Goal: Task Accomplishment & Management: Use online tool/utility

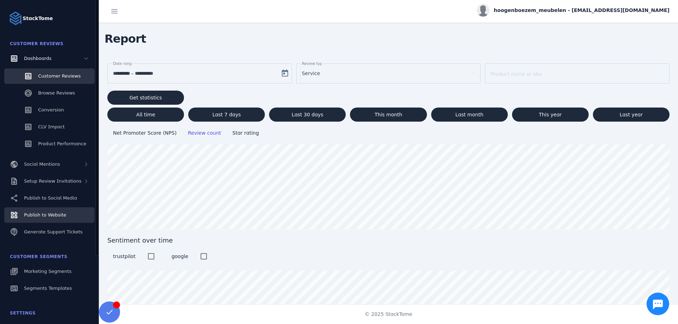
click at [54, 218] on div "Publish to Website" at bounding box center [45, 215] width 42 height 7
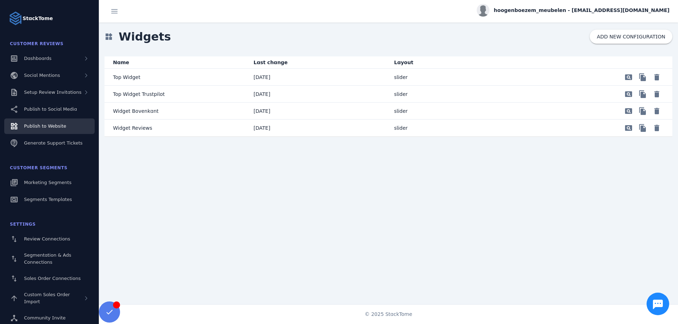
click at [138, 72] on mat-cell "Top Widget" at bounding box center [175, 77] width 143 height 17
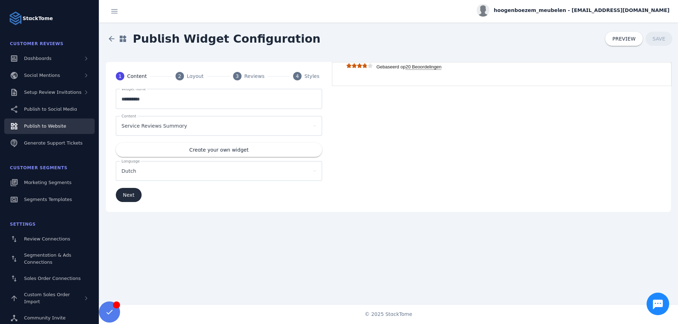
click at [129, 190] on span "submit" at bounding box center [129, 195] width 26 height 17
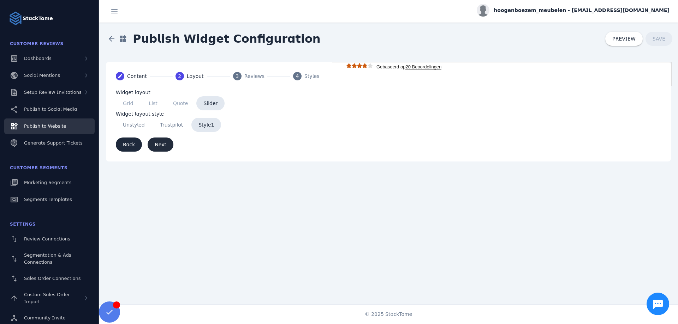
click at [162, 137] on span "submit" at bounding box center [161, 144] width 26 height 17
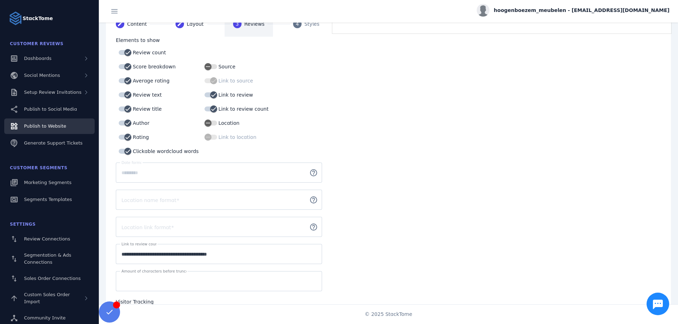
scroll to position [116, 0]
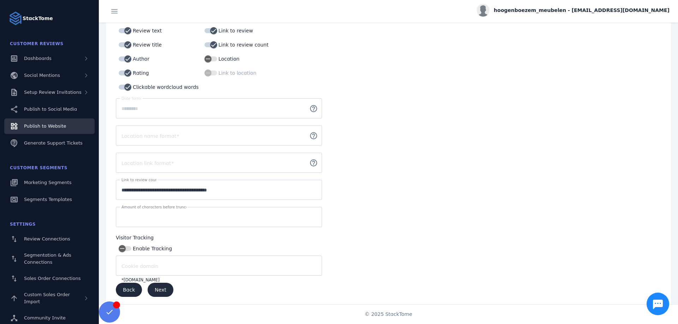
click at [157, 290] on span "Next" at bounding box center [161, 290] width 12 height 5
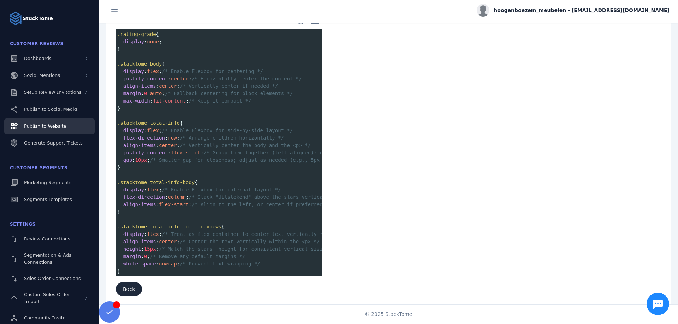
scroll to position [217, 0]
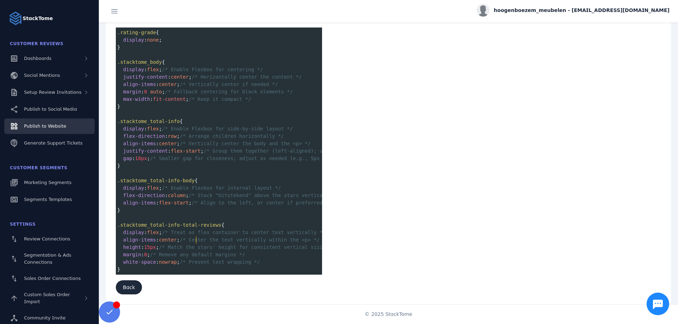
click at [196, 242] on span "/* Center the text vertically within the <p> */" at bounding box center [250, 240] width 140 height 6
type textarea "*"
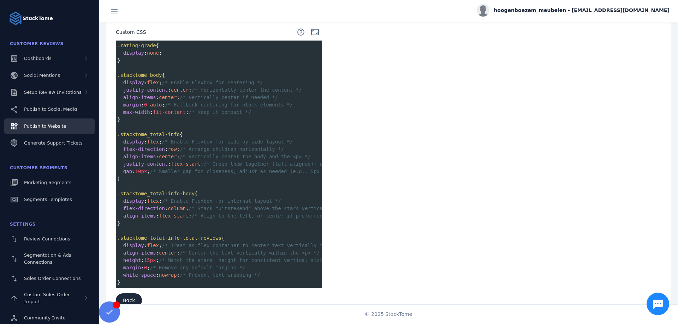
scroll to position [217, 0]
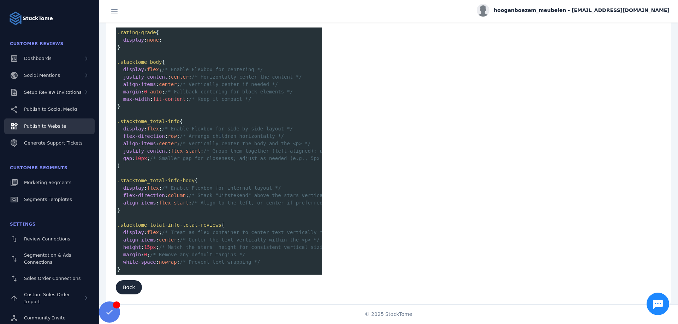
click at [221, 139] on pre "flex-direction : row ; /* Arrange children horizontally */" at bounding box center [296, 136] width 361 height 7
type textarea "**********"
drag, startPoint x: 193, startPoint y: 157, endPoint x: 143, endPoint y: 158, distance: 50.1
click at [143, 158] on span "gap : 10px ; /* Smaller gap for closeness; adjust as needed (e.g., 5px for even…" at bounding box center [249, 159] width 265 height 6
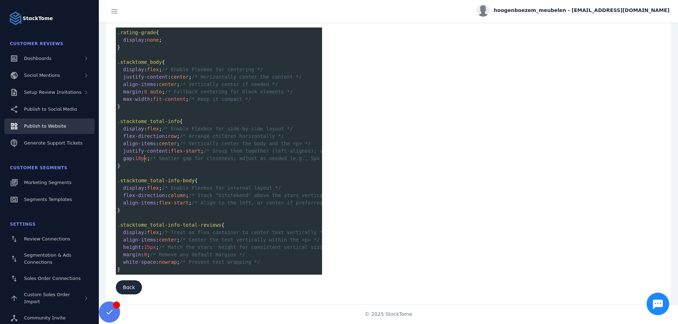
scroll to position [2, 0]
click at [143, 158] on span "10px" at bounding box center [141, 159] width 12 height 6
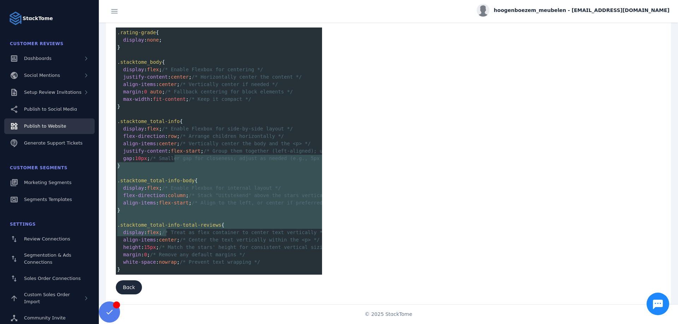
type textarea "**********"
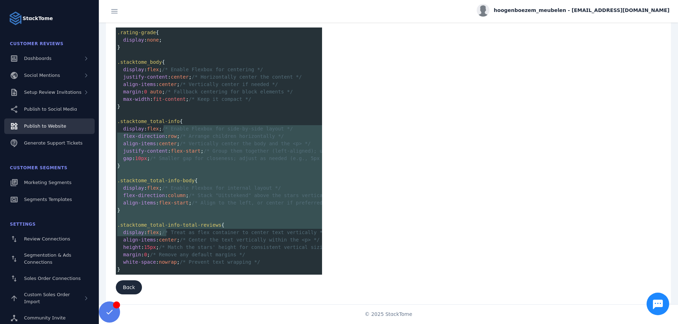
drag, startPoint x: 165, startPoint y: 231, endPoint x: 163, endPoint y: 127, distance: 104.5
click at [163, 127] on div ".rating-grade { display : none ; } ​ .stacktome_body { display : flex ; /* Enab…" at bounding box center [296, 151] width 361 height 245
click at [163, 127] on span "/* Enable Flexbox for side-by-side layout */" at bounding box center [227, 129] width 131 height 6
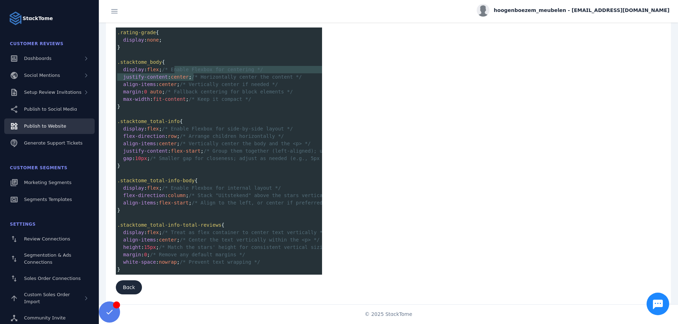
type textarea "**********"
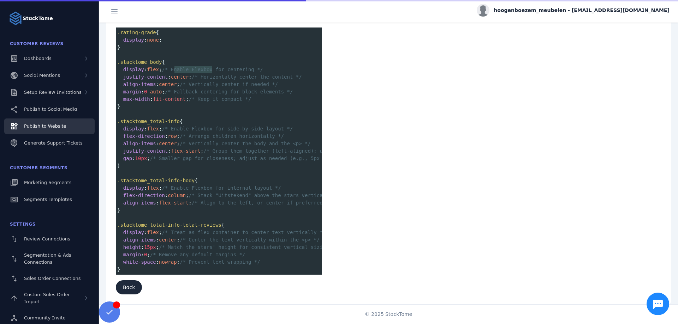
drag, startPoint x: 174, startPoint y: 71, endPoint x: 211, endPoint y: 70, distance: 37.1
click at [211, 70] on span "/* Enable Flexbox for centering */" at bounding box center [212, 70] width 101 height 6
click at [132, 282] on span "button" at bounding box center [129, 287] width 26 height 17
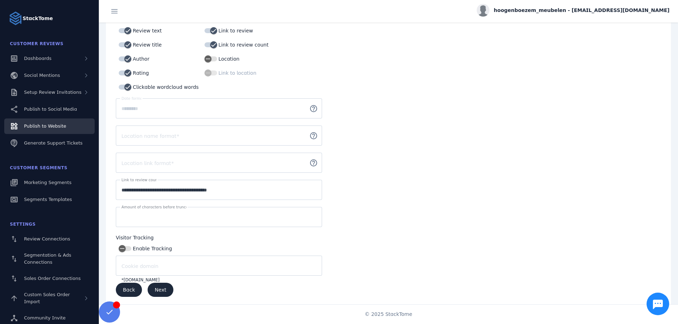
scroll to position [0, 0]
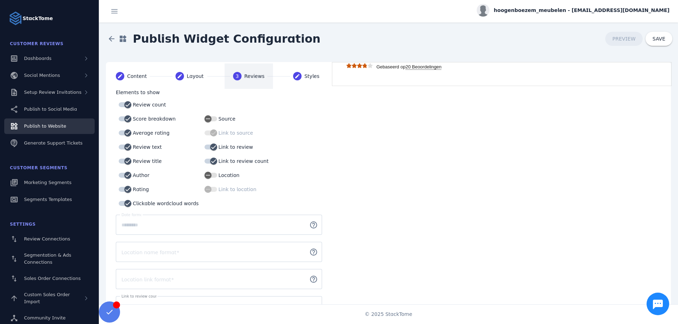
click at [416, 66] on strong "20 Beoordelingen" at bounding box center [423, 67] width 36 height 6
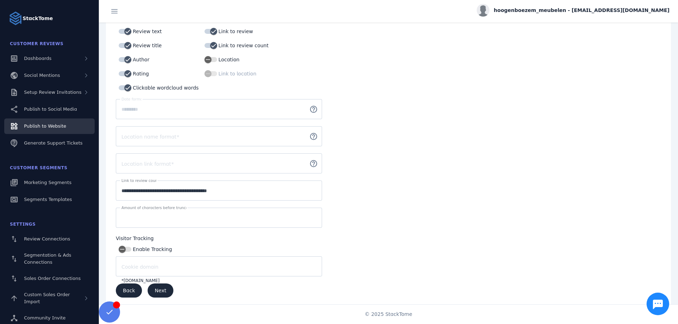
scroll to position [116, 0]
click at [158, 290] on span "Next" at bounding box center [161, 290] width 12 height 5
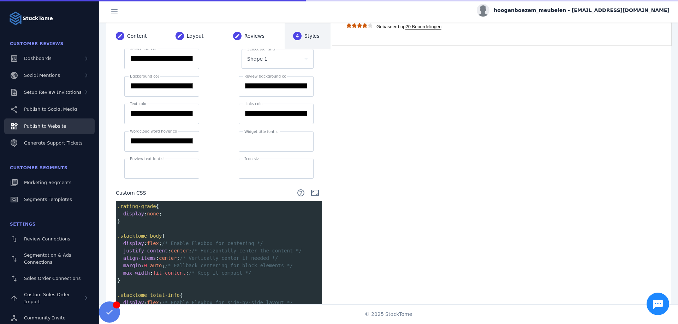
scroll to position [0, 0]
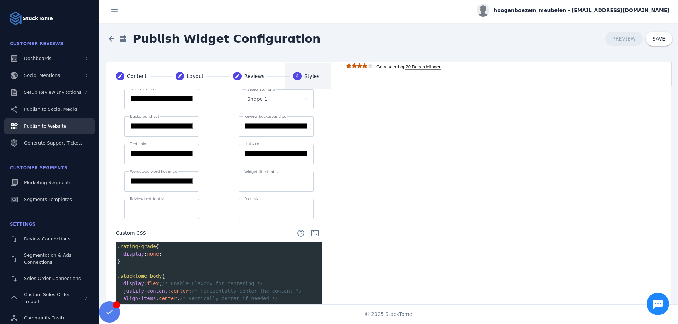
click at [177, 128] on input "*******" at bounding box center [162, 126] width 64 height 8
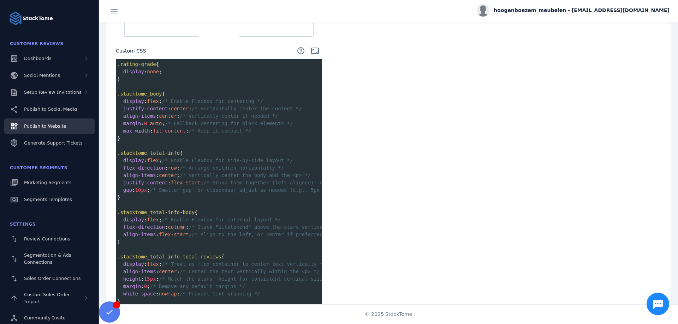
scroll to position [201, 0]
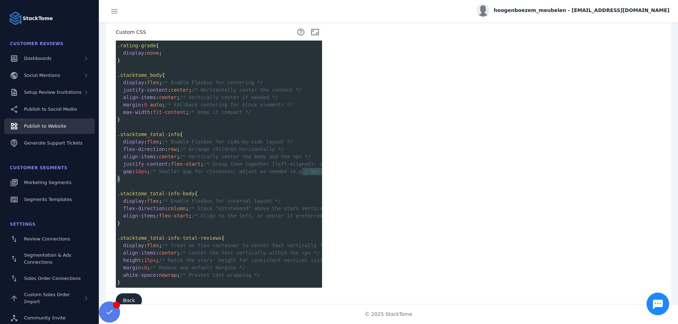
type textarea "**********"
drag, startPoint x: 165, startPoint y: 179, endPoint x: 278, endPoint y: 178, distance: 113.6
click at [278, 178] on div ".rating-grade { display : none ; } ​ .stacktome_body { display : flex ; /* Enab…" at bounding box center [296, 164] width 361 height 245
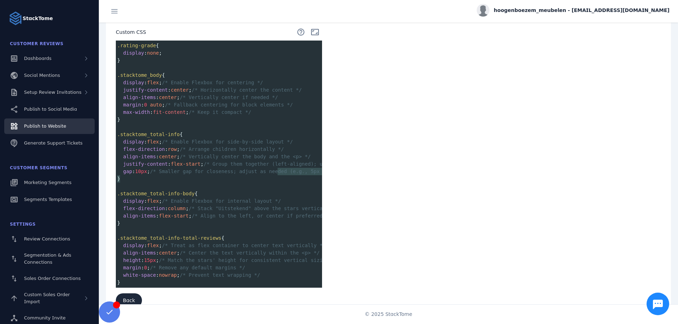
click at [278, 175] on pre "gap : 10px ; /* Smaller gap for closeness; adjust as needed (e.g., 5px for even…" at bounding box center [296, 171] width 361 height 7
type textarea "**********"
drag, startPoint x: 220, startPoint y: 173, endPoint x: 251, endPoint y: 176, distance: 31.2
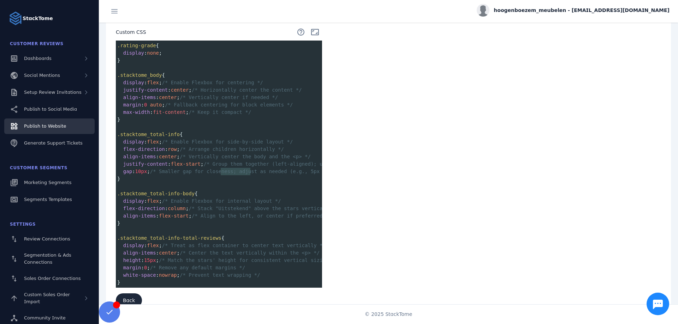
click at [251, 174] on span "/* Smaller gap for closeness; adjust as needed (e.g., 5px for even tighter) */" at bounding box center [266, 172] width 232 height 6
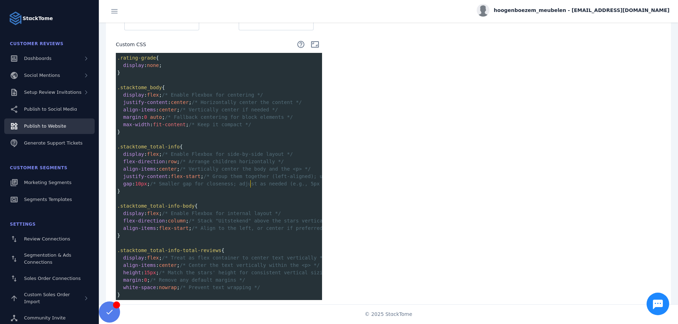
scroll to position [201, 0]
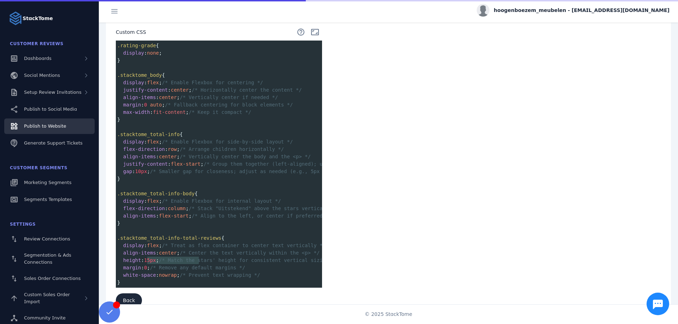
type textarea "**********"
drag, startPoint x: 147, startPoint y: 261, endPoint x: 216, endPoint y: 262, distance: 68.5
click at [216, 262] on span "height : 15px ; /* Match the stars' height for consistent vertical sizing */" at bounding box center [227, 261] width 220 height 6
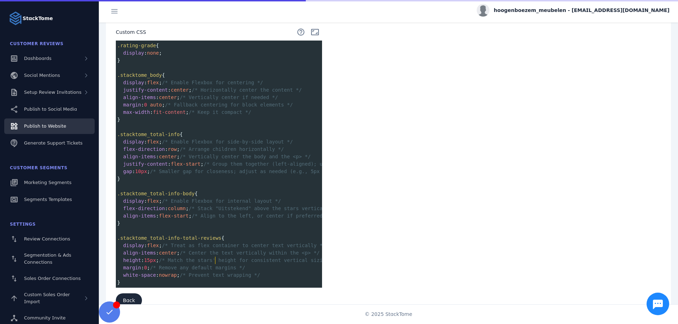
click at [216, 262] on span "/* Match the stars' height for consistent vertical sizing */" at bounding box center [248, 261] width 179 height 6
type textarea "**"
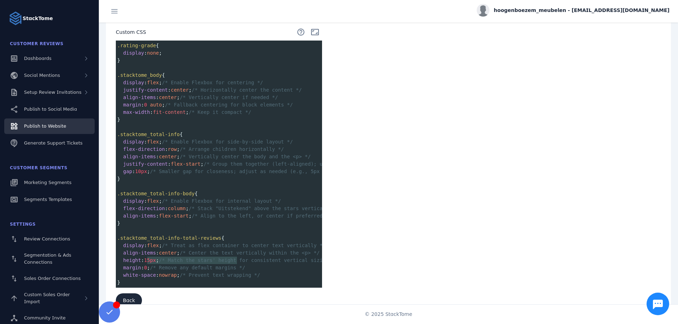
type textarea "**********"
drag, startPoint x: 236, startPoint y: 265, endPoint x: 149, endPoint y: 264, distance: 87.2
click at [149, 263] on span "height : 15px ; /* Match the stars' height for consistent vertical sizing */" at bounding box center [227, 261] width 220 height 6
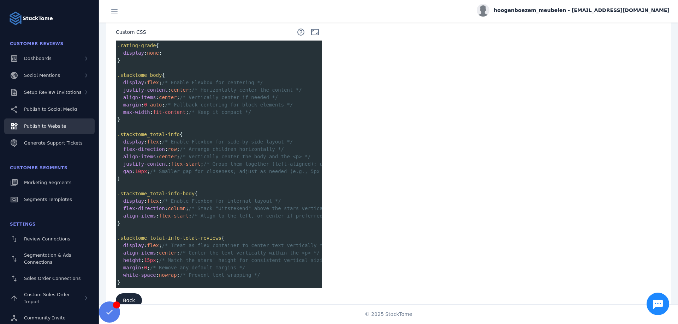
click at [149, 263] on span "15px" at bounding box center [150, 261] width 12 height 6
type textarea "**********"
drag, startPoint x: 132, startPoint y: 264, endPoint x: 186, endPoint y: 266, distance: 54.4
click at [186, 264] on pre "height : 15px ; /* Match the stars' height for consistent vertical sizing */" at bounding box center [296, 260] width 361 height 7
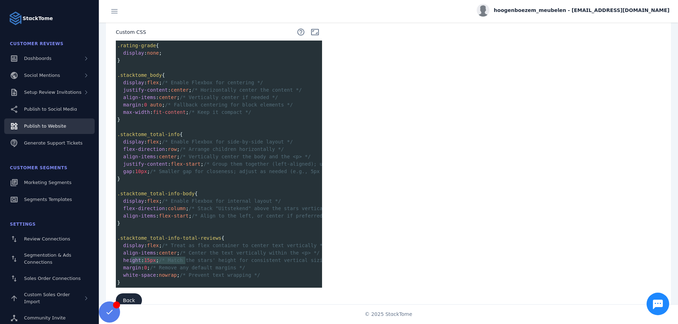
scroll to position [2, 0]
click at [186, 264] on pre "height : 15px ; /* Match the stars' height for consistent vertical sizing */" at bounding box center [296, 260] width 361 height 7
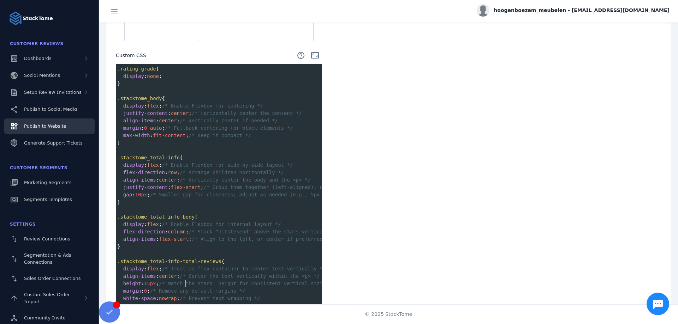
scroll to position [201, 0]
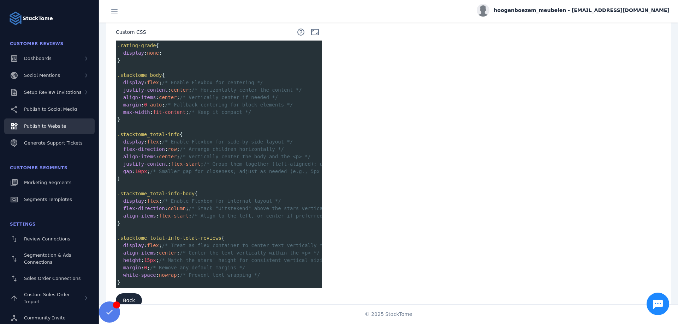
click at [141, 174] on span "10px" at bounding box center [141, 172] width 12 height 6
type textarea "*"
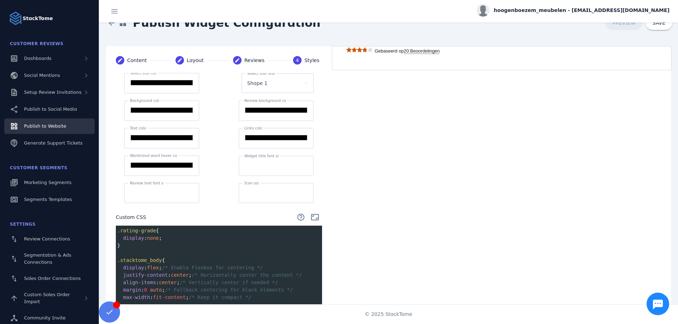
scroll to position [0, 0]
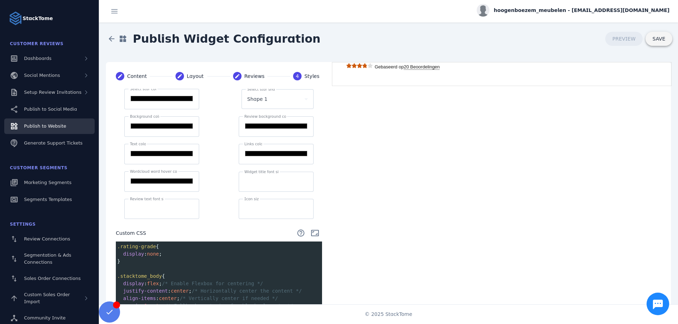
type textarea "*"
click at [669, 34] on span at bounding box center [658, 38] width 27 height 17
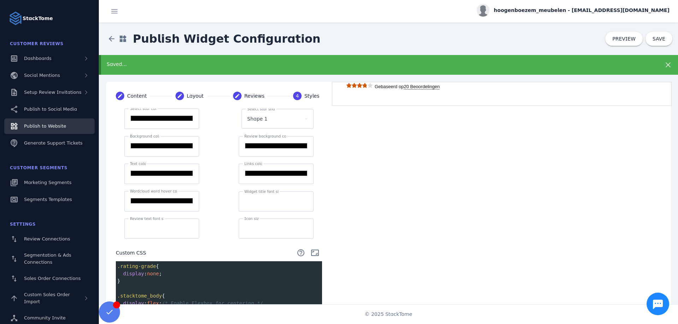
click at [356, 94] on div "Goed Gebaseerd op 20 Beoordelingen" at bounding box center [407, 93] width 150 height 23
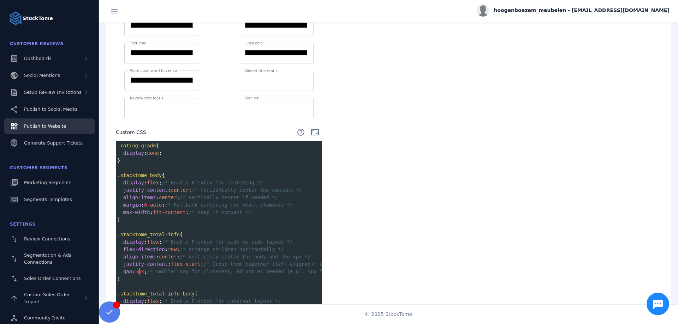
scroll to position [2, 0]
click at [139, 275] on span "5px" at bounding box center [139, 272] width 9 height 6
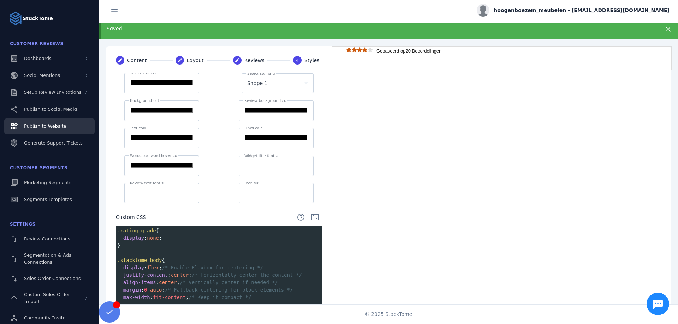
type textarea "**"
click at [667, 31] on icon at bounding box center [667, 29] width 8 height 8
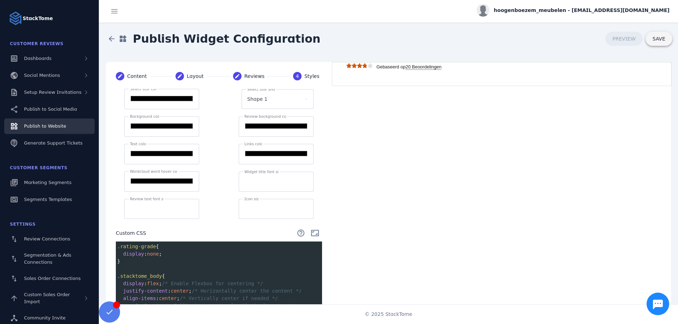
click at [661, 39] on span "SAVE" at bounding box center [658, 39] width 13 height 6
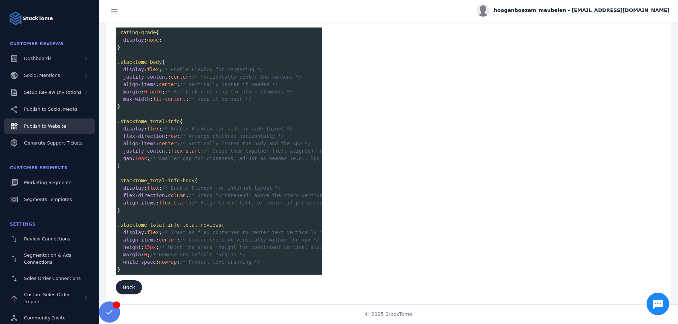
click at [149, 249] on span "15px" at bounding box center [150, 248] width 12 height 6
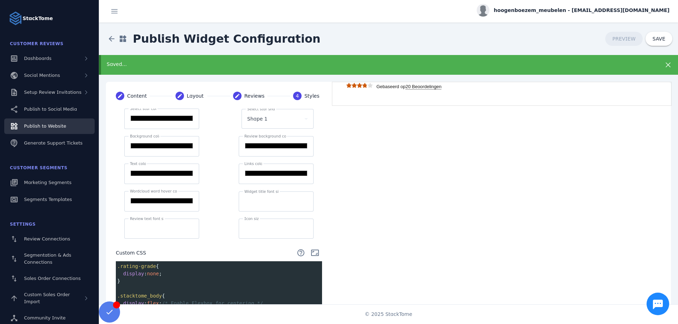
type textarea "*"
click at [405, 187] on div "**********" at bounding box center [388, 310] width 565 height 457
click at [656, 33] on span at bounding box center [658, 38] width 27 height 17
click at [670, 65] on icon at bounding box center [667, 65] width 8 height 8
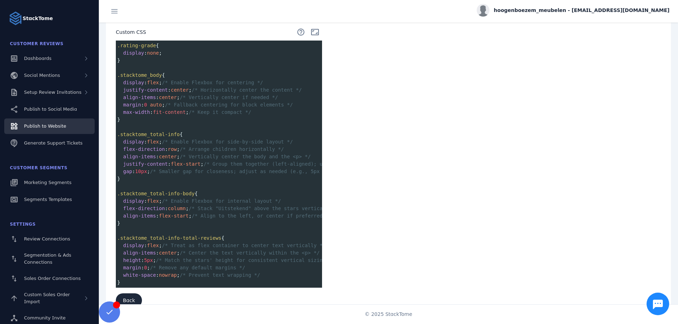
click at [147, 256] on span "align-items" at bounding box center [139, 253] width 33 height 6
click at [146, 263] on span "5px" at bounding box center [148, 261] width 9 height 6
type textarea "*"
click at [408, 204] on div "**********" at bounding box center [388, 89] width 565 height 457
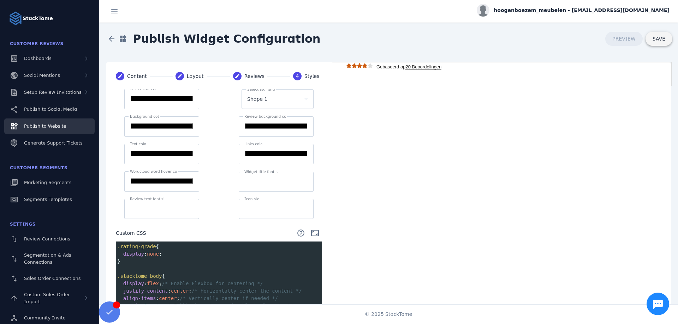
click at [660, 38] on span "SAVE" at bounding box center [658, 39] width 13 height 6
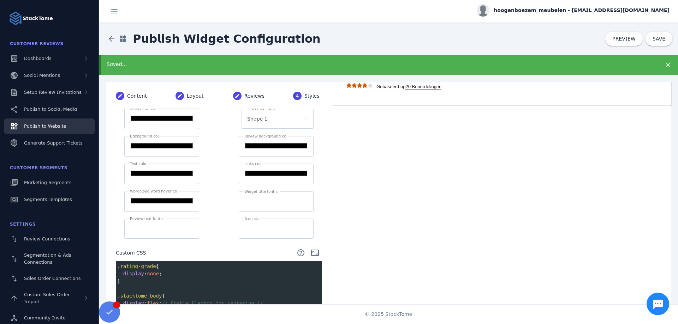
click at [270, 119] on div "Shape 1" at bounding box center [274, 119] width 54 height 8
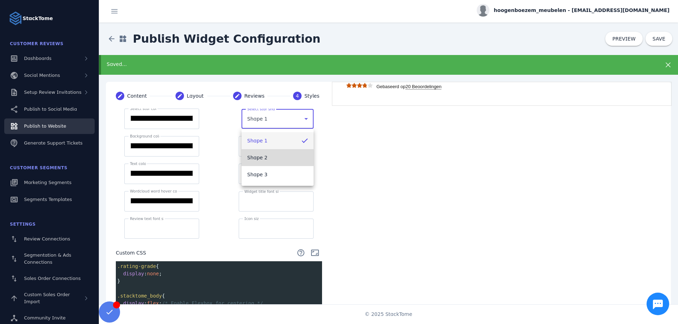
click at [268, 158] on mat-option "Shape 2" at bounding box center [277, 157] width 72 height 17
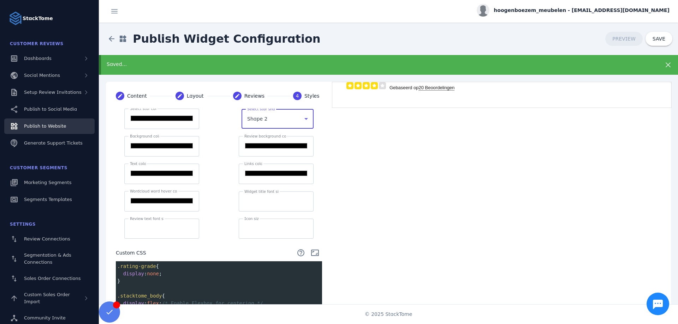
click at [295, 118] on div "Shape 2" at bounding box center [274, 119] width 54 height 8
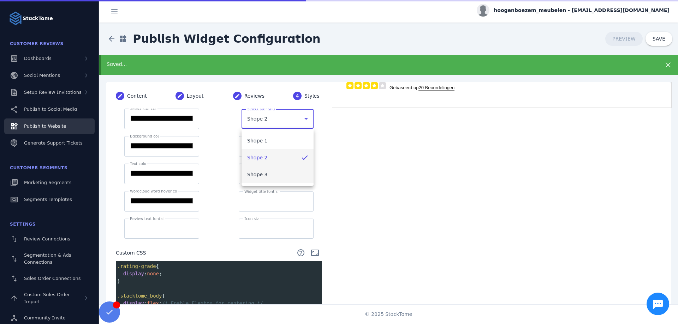
click at [276, 175] on mat-option "Shape 3" at bounding box center [277, 174] width 72 height 17
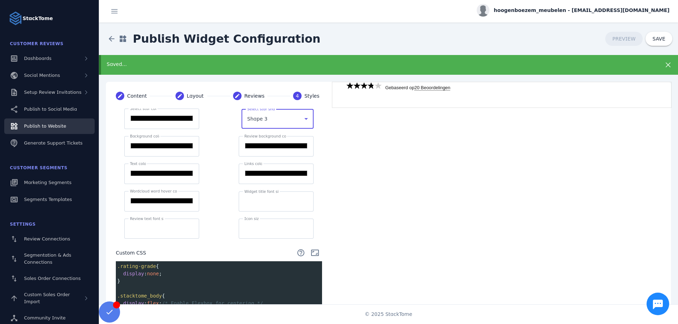
click at [302, 120] on icon at bounding box center [306, 119] width 8 height 8
click at [274, 140] on mat-option "Shape 1" at bounding box center [277, 140] width 72 height 17
type input "*******"
click at [171, 122] on input "*******" at bounding box center [162, 118] width 64 height 8
click at [111, 32] on span at bounding box center [111, 38] width 17 height 17
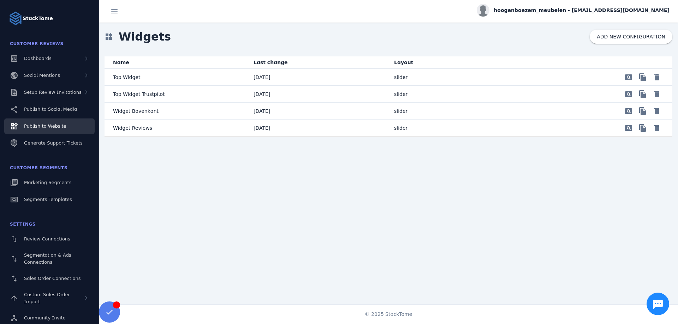
click at [143, 127] on p "Widget Reviews" at bounding box center [132, 128] width 39 height 8
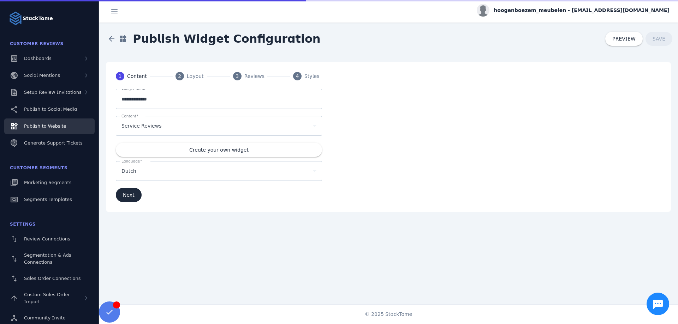
scroll to position [2, 0]
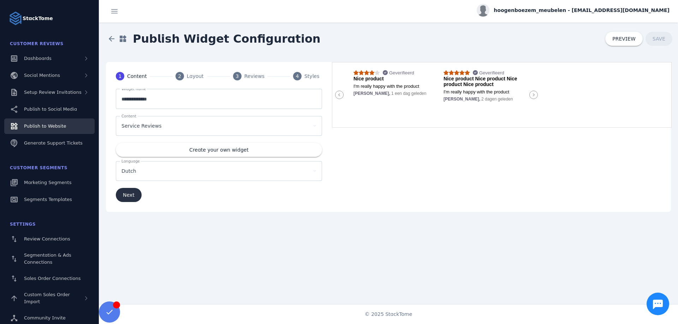
click at [127, 193] on span "Next" at bounding box center [129, 195] width 12 height 5
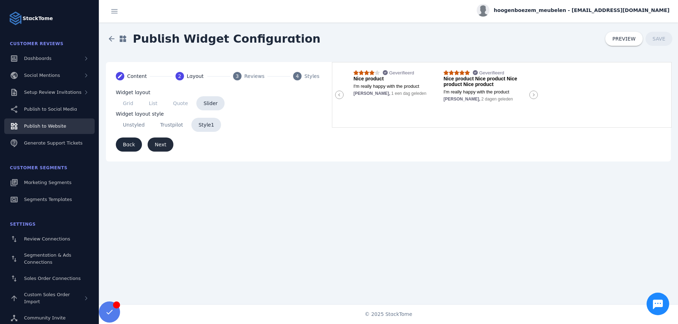
click at [155, 147] on span "Next" at bounding box center [161, 144] width 12 height 5
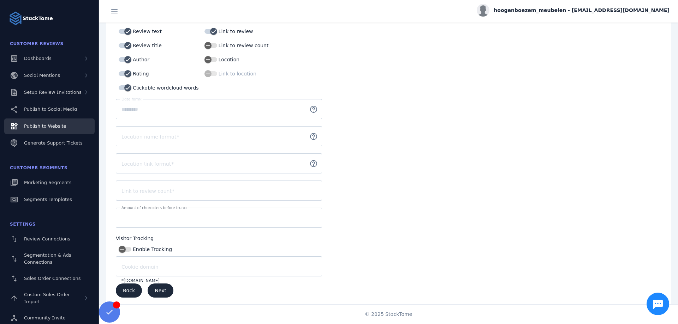
scroll to position [116, 0]
click at [165, 288] on span "submit" at bounding box center [161, 290] width 26 height 17
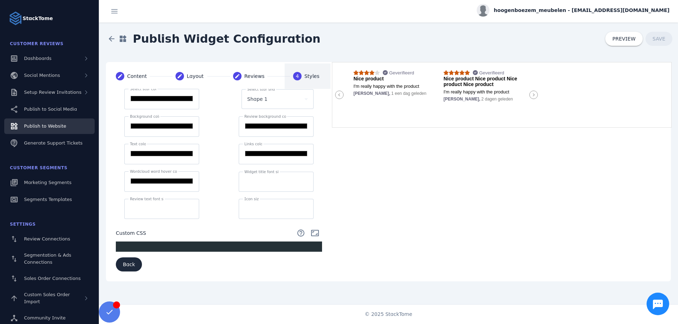
scroll to position [2, 0]
click at [128, 259] on span "button" at bounding box center [129, 264] width 26 height 17
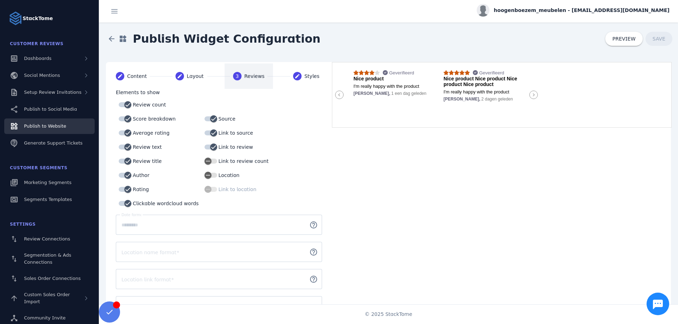
scroll to position [116, 0]
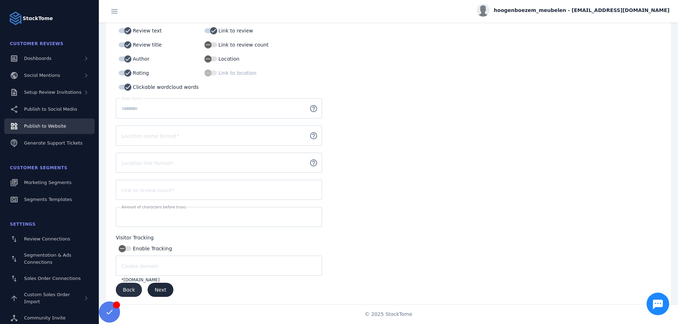
click at [135, 290] on span "button" at bounding box center [129, 290] width 26 height 17
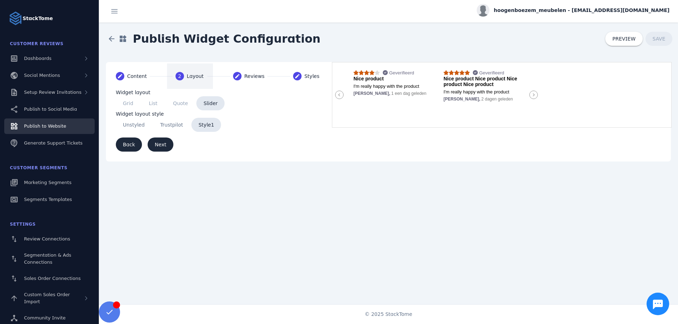
scroll to position [0, 0]
click at [130, 144] on span "Back" at bounding box center [129, 144] width 12 height 5
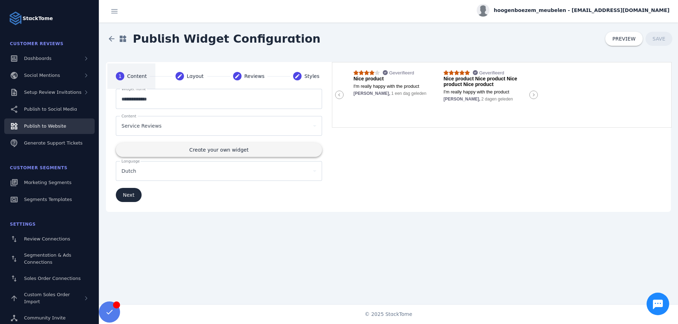
click at [189, 147] on span at bounding box center [219, 150] width 206 height 17
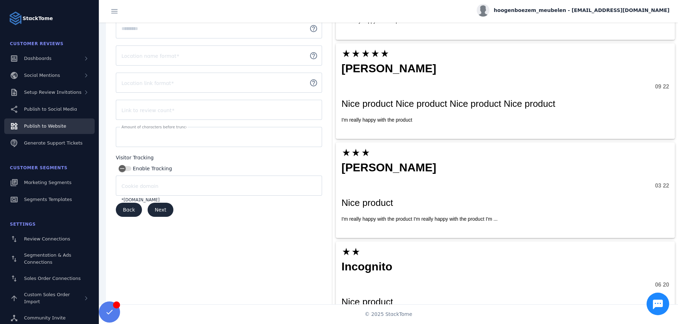
scroll to position [201, 0]
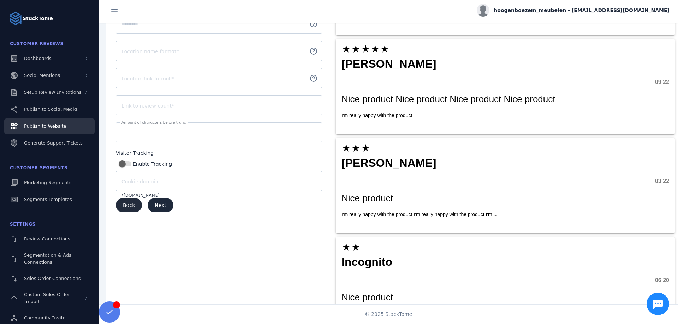
click at [126, 203] on span "Back" at bounding box center [129, 205] width 12 height 5
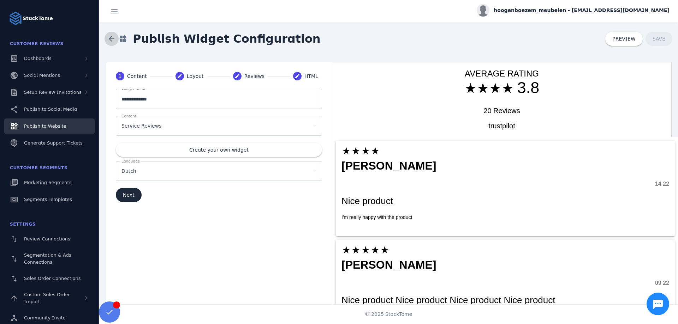
click at [108, 37] on span at bounding box center [111, 38] width 17 height 17
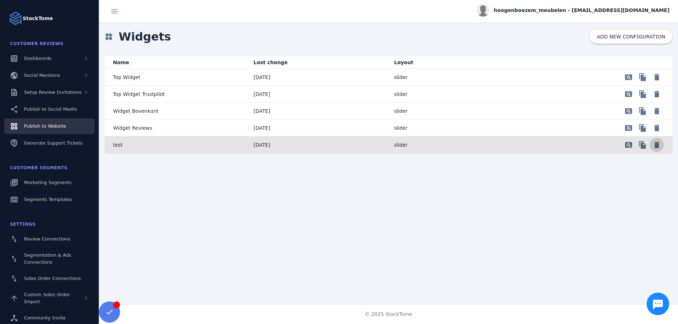
click at [653, 144] on span "Delete" at bounding box center [656, 145] width 17 height 17
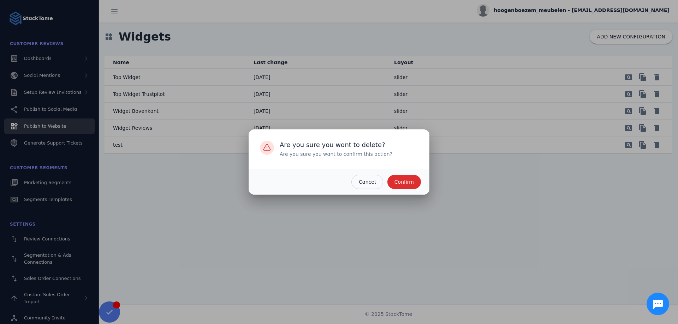
click at [405, 181] on span "Confirm" at bounding box center [403, 182] width 19 height 5
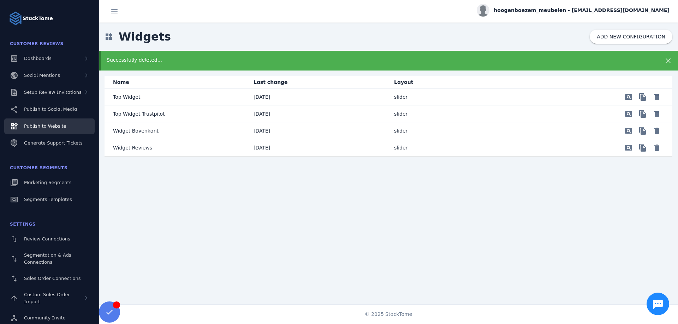
click at [137, 149] on p "Widget Reviews" at bounding box center [132, 148] width 39 height 8
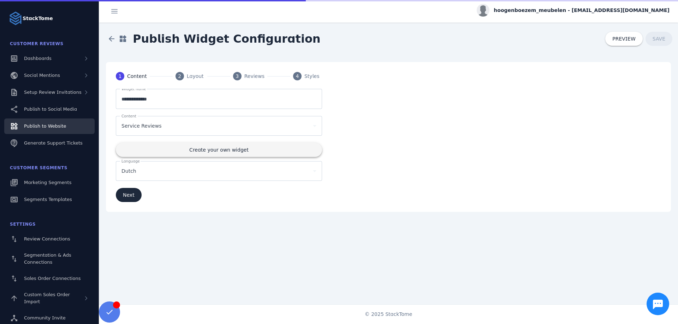
scroll to position [2, 0]
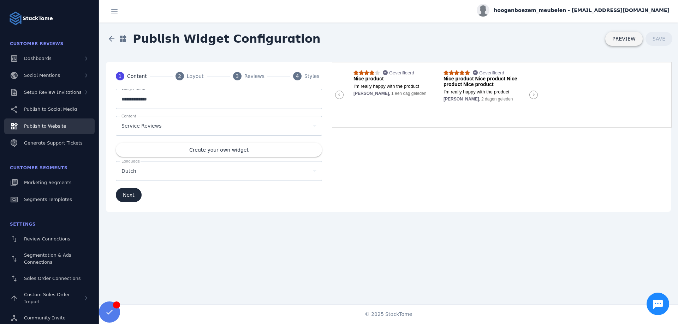
click at [626, 40] on span "PREVIEW" at bounding box center [623, 38] width 23 height 5
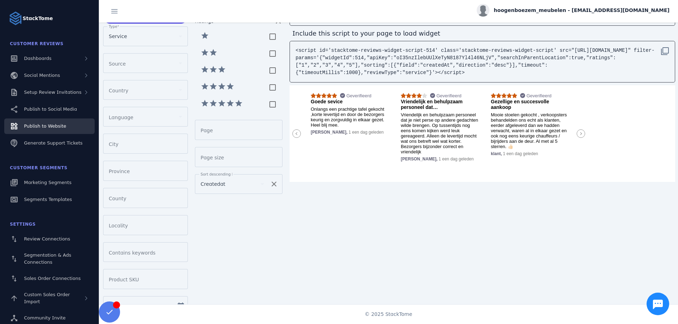
scroll to position [80, 0]
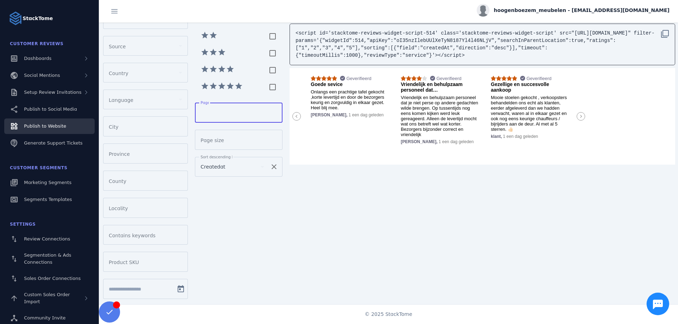
click at [237, 109] on input "Page" at bounding box center [238, 113] width 76 height 8
click at [236, 142] on input "Page size" at bounding box center [238, 140] width 76 height 8
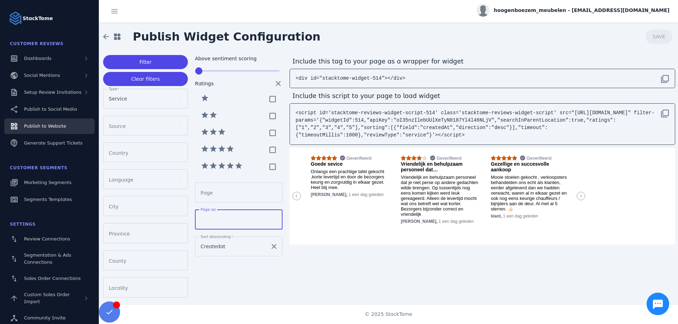
scroll to position [40, 0]
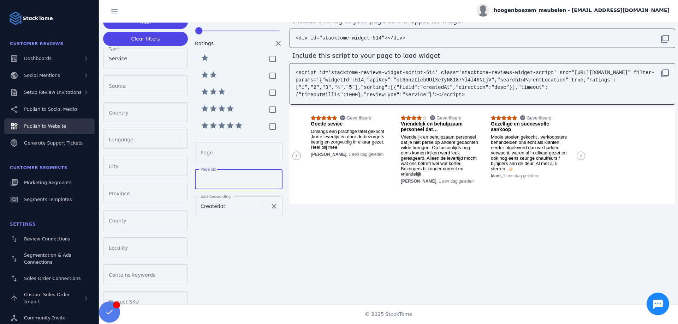
click at [233, 153] on input "Page" at bounding box center [238, 152] width 76 height 8
click at [235, 179] on input "Page size" at bounding box center [238, 179] width 76 height 8
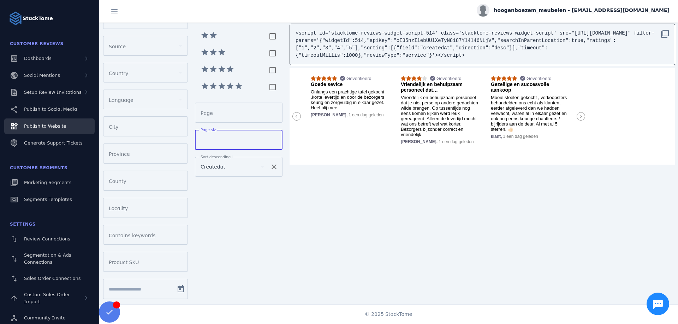
scroll to position [0, 0]
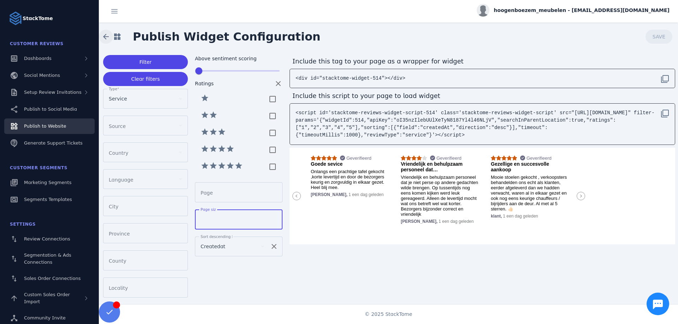
click at [103, 36] on span at bounding box center [105, 36] width 17 height 17
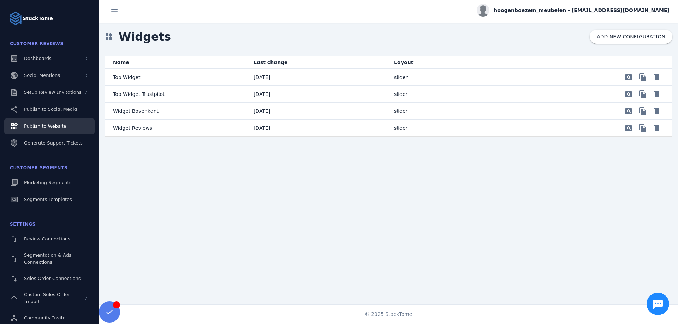
click at [153, 128] on mat-cell "Widget Reviews" at bounding box center [175, 128] width 143 height 17
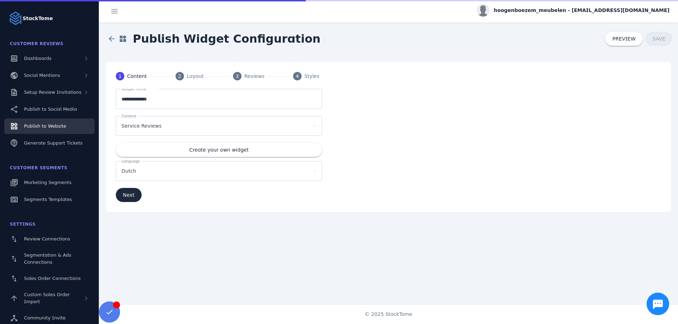
scroll to position [2, 0]
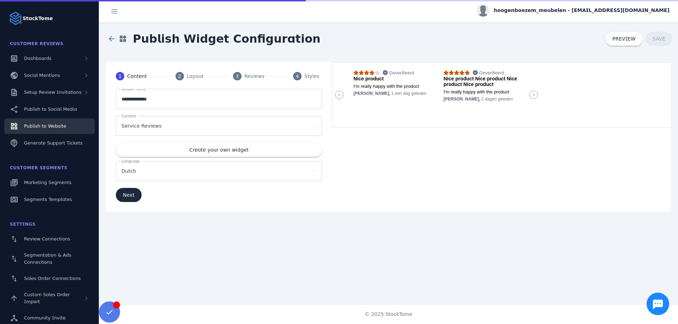
click at [307, 78] on div "Styles" at bounding box center [313, 76] width 18 height 7
click at [133, 190] on span "submit" at bounding box center [129, 195] width 26 height 17
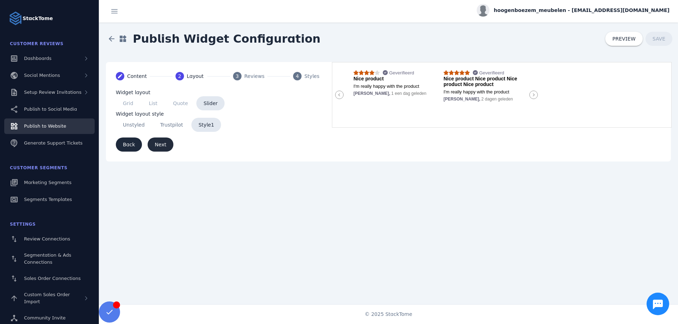
click at [161, 141] on span "submit" at bounding box center [161, 144] width 26 height 17
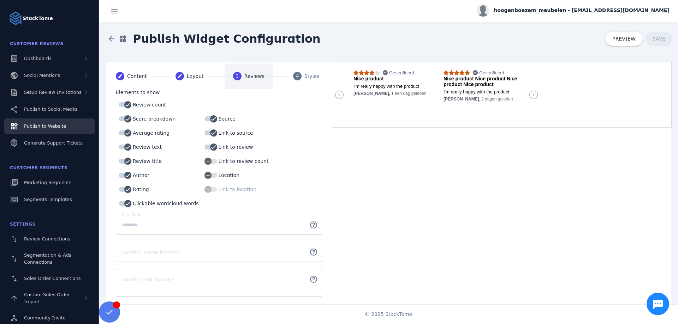
scroll to position [116, 0]
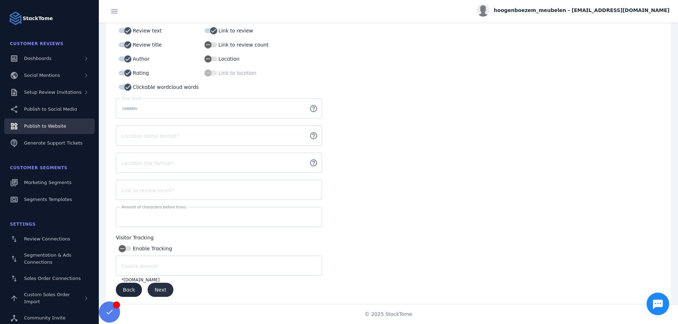
click at [160, 288] on span "Next" at bounding box center [161, 290] width 12 height 5
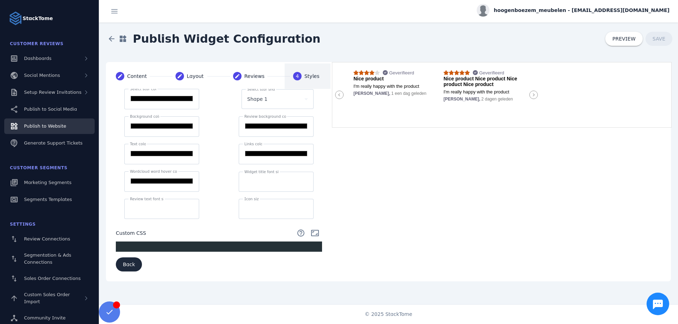
scroll to position [2, 0]
click at [220, 249] on pre "​" at bounding box center [219, 246] width 206 height 7
type textarea "****"
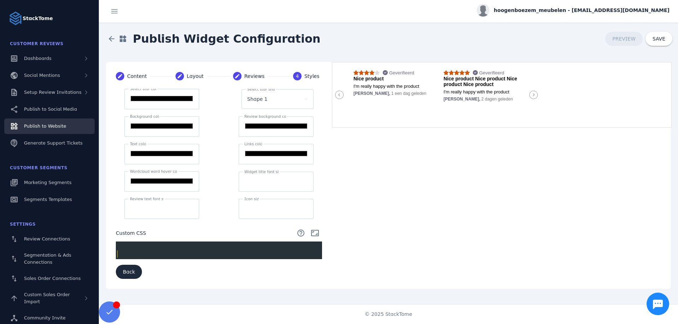
type textarea "**"
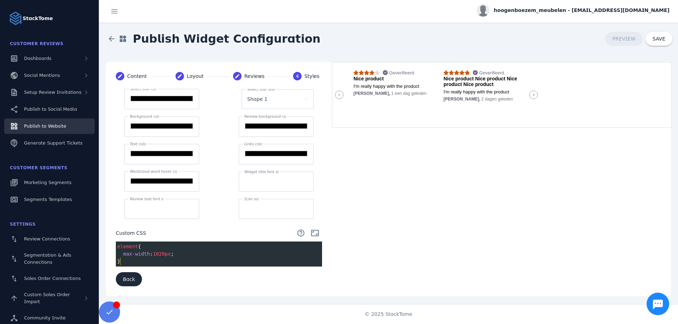
click at [161, 255] on span "1020px" at bounding box center [162, 254] width 18 height 6
type textarea "**"
type textarea "*"
click at [656, 43] on span at bounding box center [658, 38] width 27 height 17
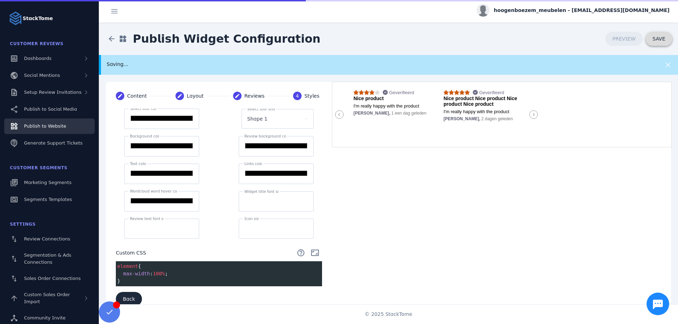
scroll to position [2, 0]
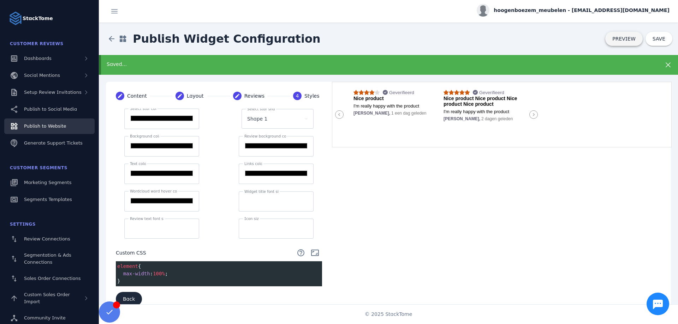
click at [635, 41] on span "PREVIEW" at bounding box center [623, 38] width 23 height 5
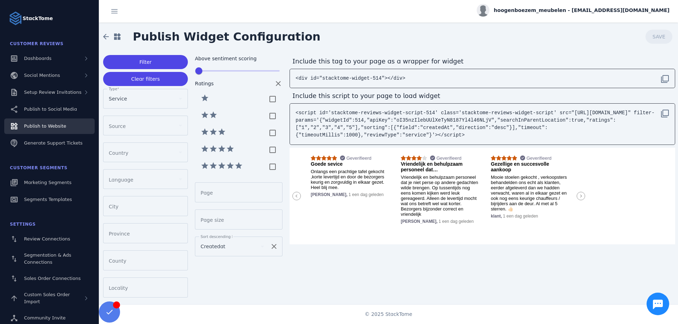
click at [579, 196] on icon at bounding box center [580, 196] width 8 height 8
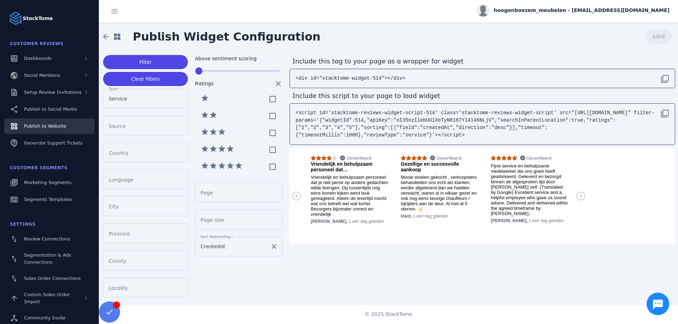
click at [579, 196] on icon at bounding box center [580, 196] width 8 height 8
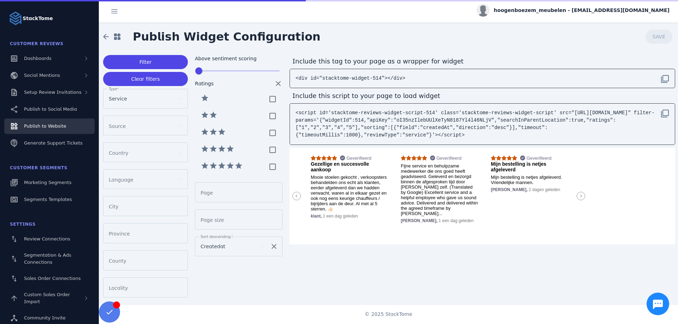
click at [298, 195] on icon at bounding box center [296, 196] width 8 height 8
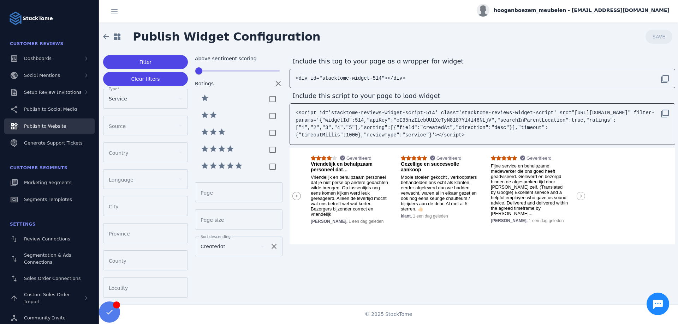
click at [298, 195] on icon at bounding box center [296, 196] width 8 height 8
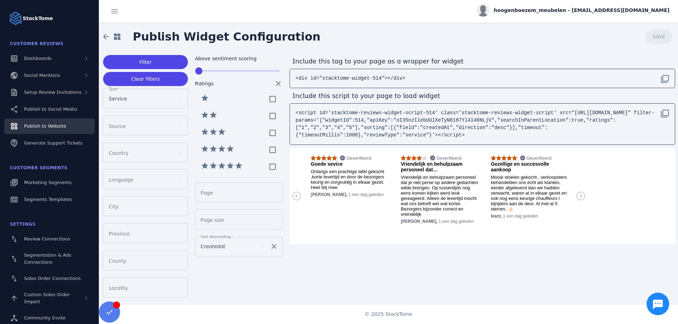
click at [355, 125] on code "<script id='stacktome-reviews-widget-script-514' class='stacktome-reviews-widge…" at bounding box center [474, 124] width 359 height 28
click at [106, 35] on span at bounding box center [105, 36] width 17 height 17
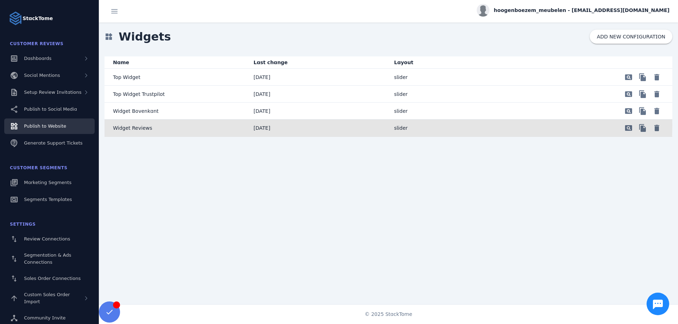
click at [160, 125] on mat-cell "Widget Reviews" at bounding box center [175, 128] width 143 height 17
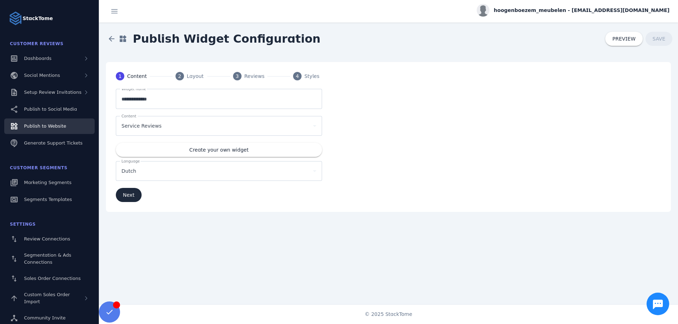
scroll to position [2, 0]
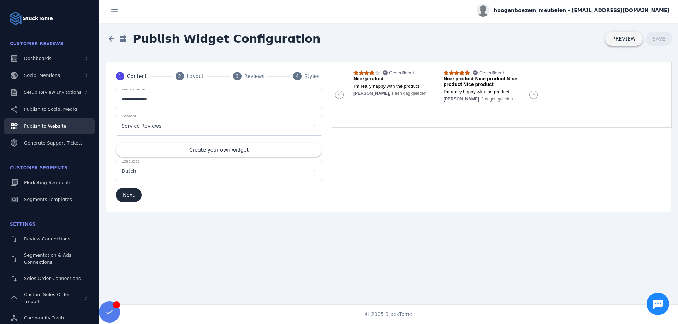
click at [631, 37] on span "PREVIEW" at bounding box center [623, 38] width 23 height 5
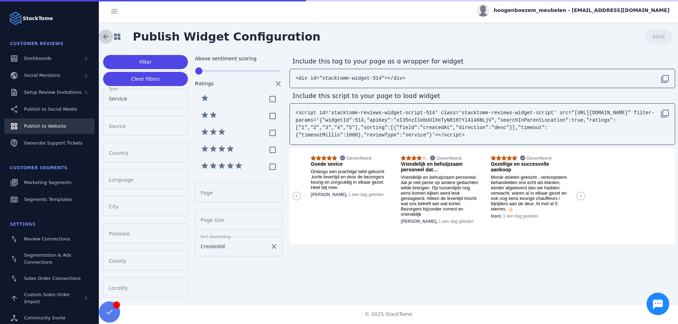
click at [107, 36] on span at bounding box center [105, 36] width 17 height 17
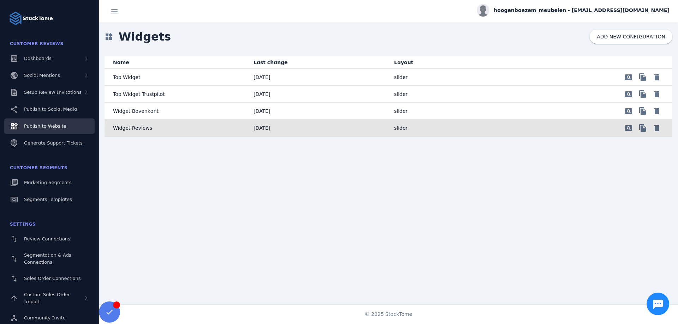
click at [584, 131] on div "pageview file_copy delete" at bounding box center [598, 128] width 129 height 14
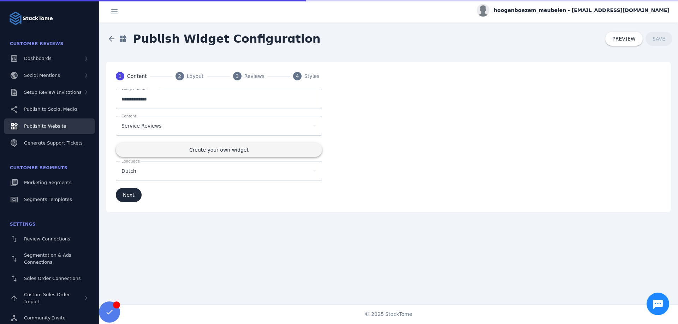
scroll to position [2, 0]
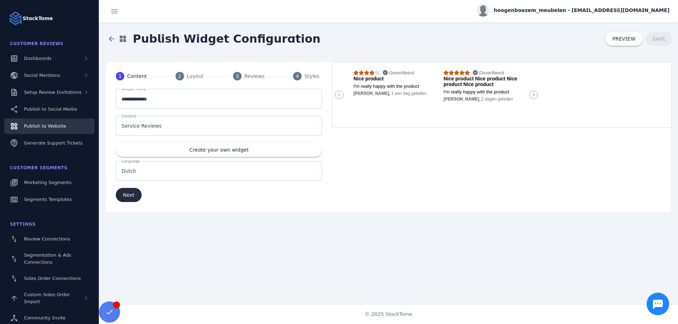
click at [128, 189] on span "submit" at bounding box center [129, 195] width 26 height 17
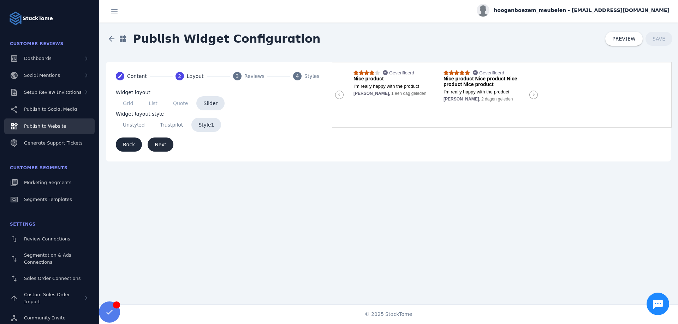
click at [155, 144] on span "Next" at bounding box center [161, 144] width 12 height 5
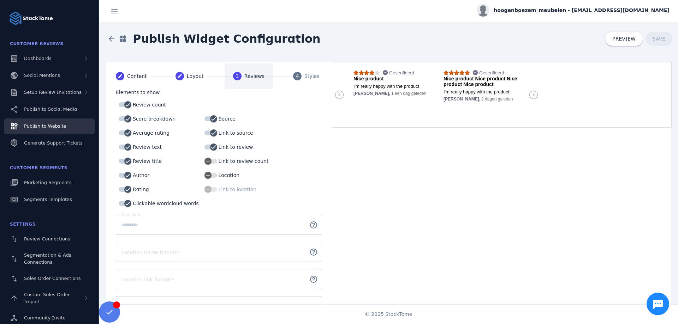
scroll to position [116, 0]
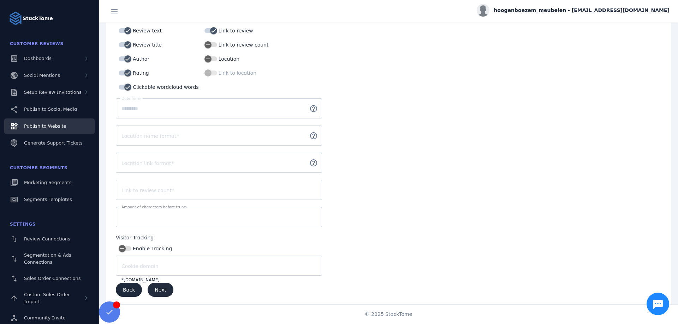
click at [158, 292] on span "submit" at bounding box center [161, 290] width 26 height 17
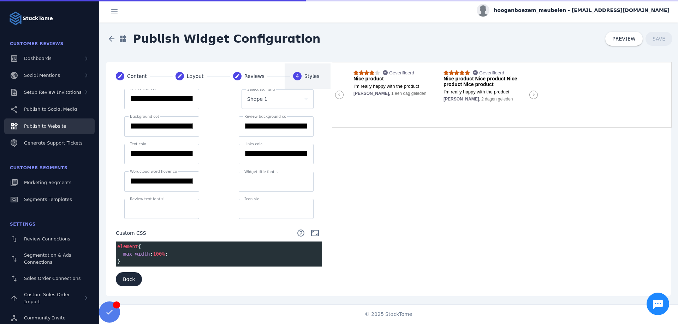
click at [163, 264] on pre "}" at bounding box center [219, 261] width 206 height 7
click at [161, 254] on span "100%" at bounding box center [159, 254] width 12 height 6
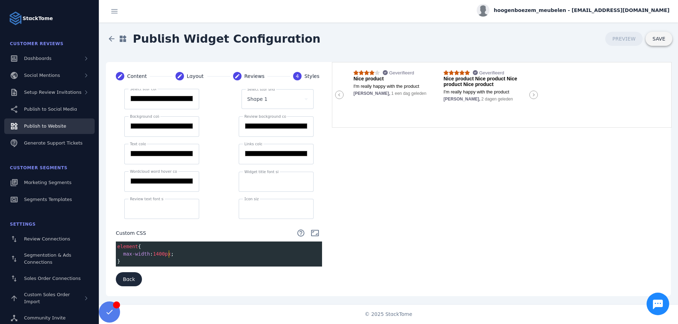
type textarea "*****"
click at [668, 38] on span at bounding box center [658, 38] width 27 height 17
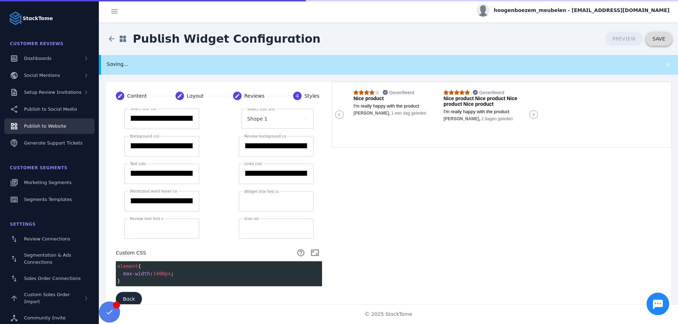
scroll to position [2, 0]
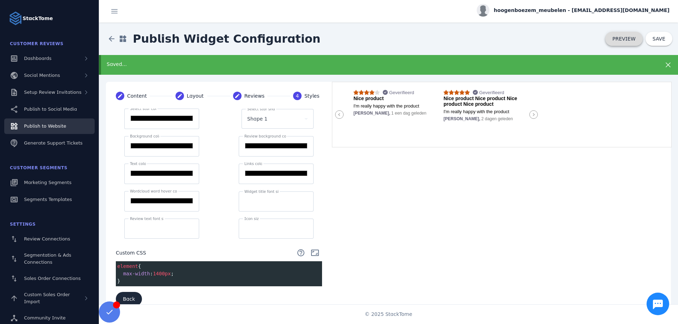
click at [633, 39] on span "PREVIEW" at bounding box center [623, 38] width 23 height 5
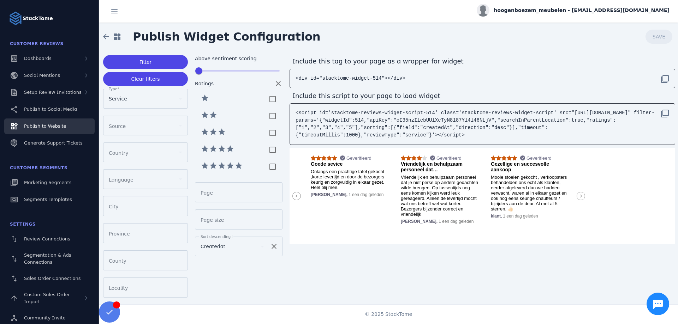
click at [364, 120] on code "<script id='stacktome-reviews-widget-script-514' class='stacktome-reviews-widge…" at bounding box center [474, 124] width 359 height 28
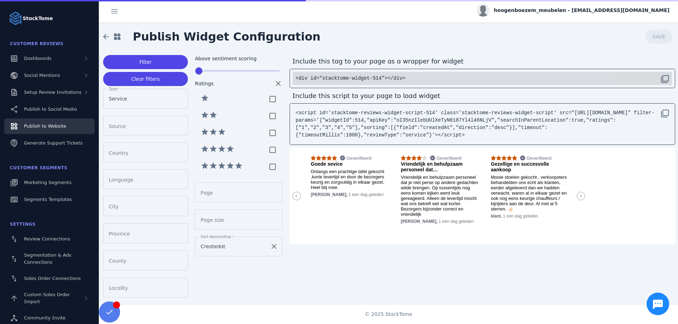
click at [373, 76] on code "<div id="stacktome-widget-514"></div>" at bounding box center [350, 79] width 110 height 6
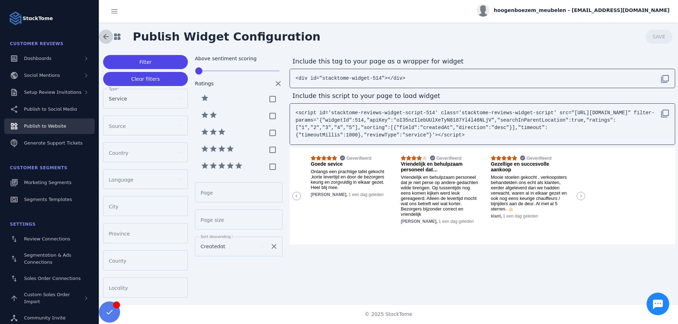
click at [105, 35] on span at bounding box center [105, 36] width 17 height 17
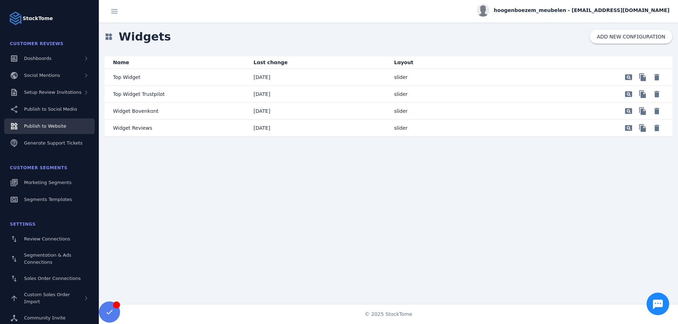
click at [215, 127] on mat-cell "Widget Reviews" at bounding box center [175, 128] width 143 height 17
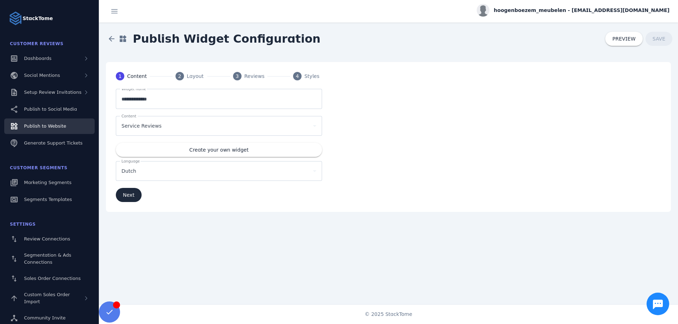
scroll to position [2, 0]
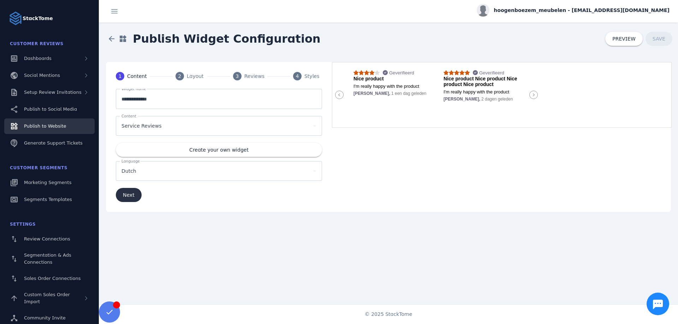
click at [135, 188] on span "submit" at bounding box center [129, 195] width 26 height 17
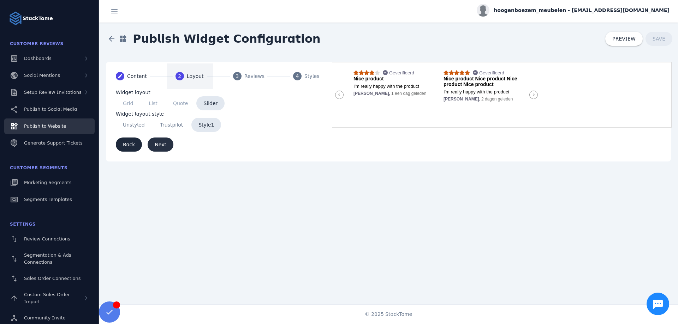
click at [149, 147] on span "submit" at bounding box center [161, 144] width 26 height 17
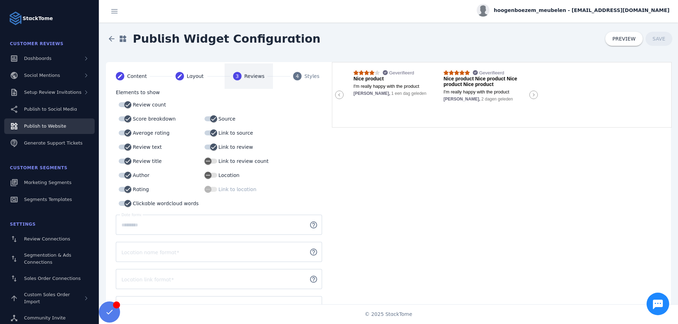
scroll to position [116, 0]
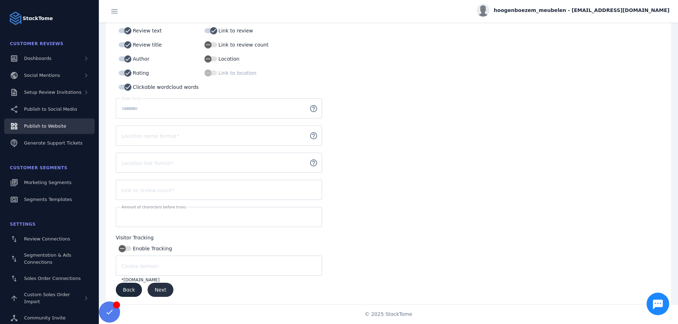
click at [164, 286] on span "submit" at bounding box center [161, 290] width 26 height 17
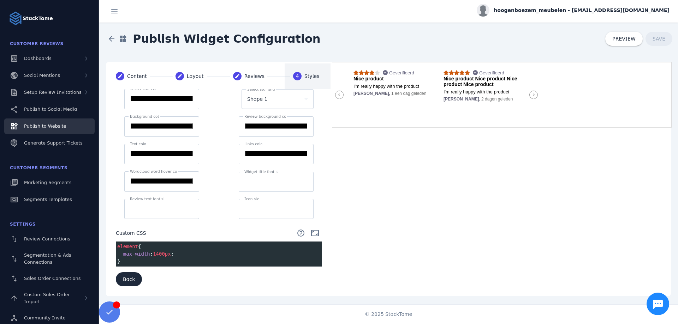
scroll to position [2, 0]
click at [180, 262] on pre "}" at bounding box center [219, 261] width 206 height 7
click at [104, 35] on span at bounding box center [111, 38] width 17 height 17
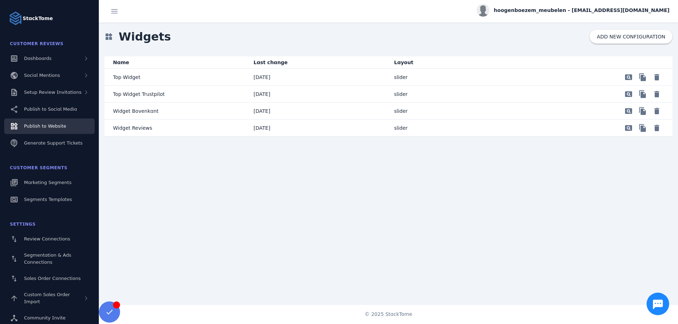
drag, startPoint x: 162, startPoint y: 131, endPoint x: 110, endPoint y: 130, distance: 51.9
click at [110, 130] on mat-cell "Widget Reviews" at bounding box center [175, 128] width 143 height 17
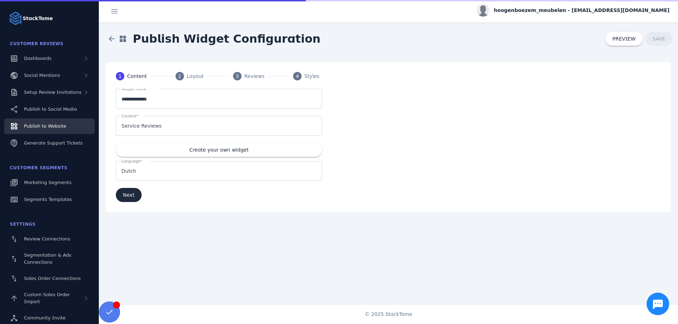
scroll to position [2, 0]
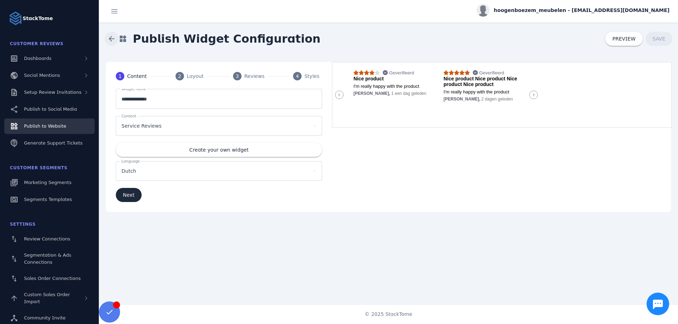
click at [106, 36] on span at bounding box center [111, 38] width 17 height 17
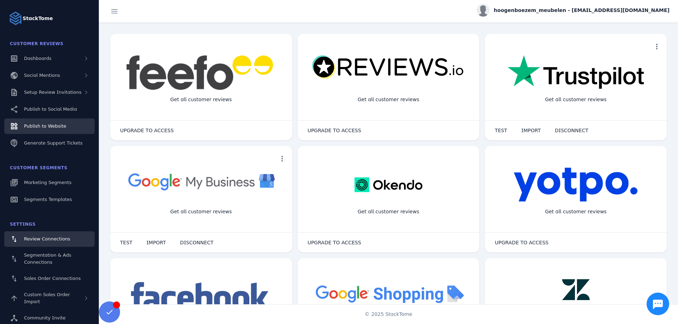
click at [50, 124] on span "Publish to Website" at bounding box center [45, 126] width 42 height 5
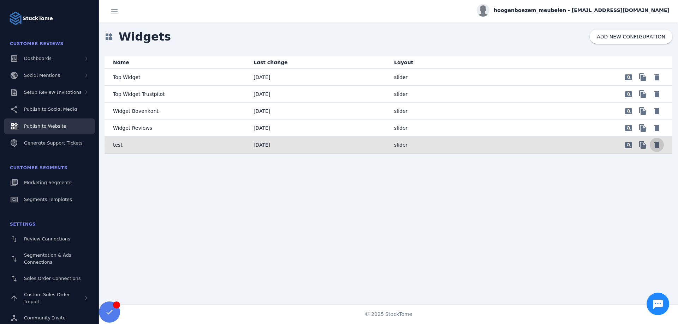
click at [654, 146] on span "Delete" at bounding box center [656, 145] width 17 height 17
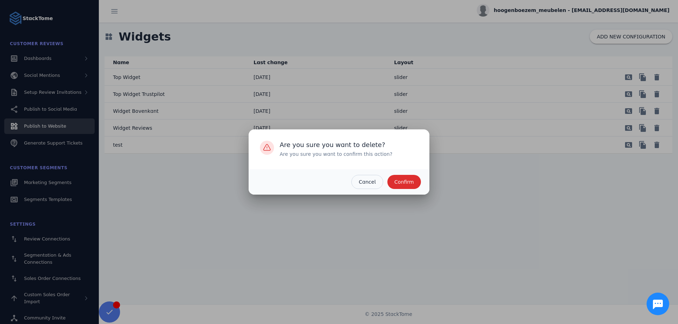
click at [413, 185] on span "Confirm" at bounding box center [403, 182] width 19 height 5
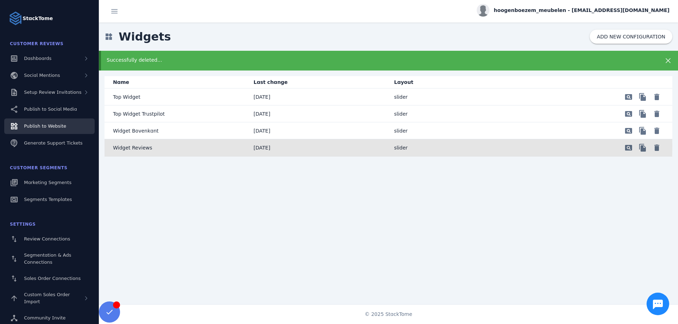
click at [144, 145] on p "Widget Reviews" at bounding box center [132, 148] width 39 height 8
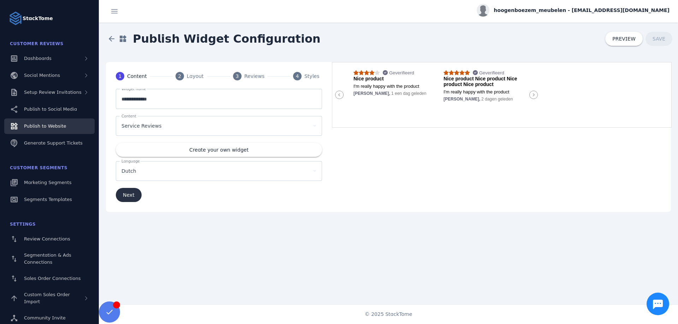
click at [134, 192] on span "submit" at bounding box center [129, 195] width 26 height 17
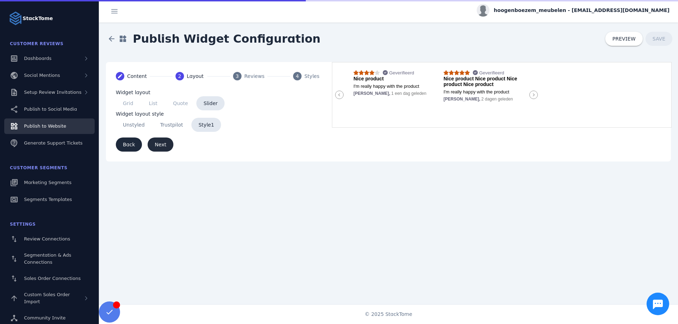
click at [159, 147] on span "Next" at bounding box center [161, 144] width 12 height 5
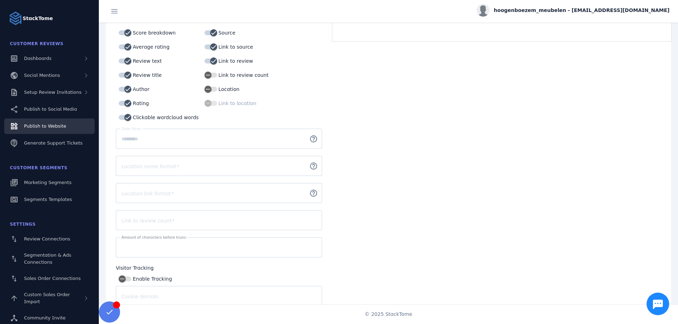
scroll to position [116, 0]
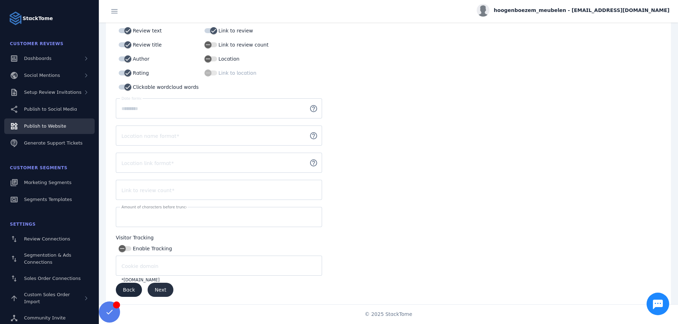
click at [162, 292] on span "submit" at bounding box center [161, 290] width 26 height 17
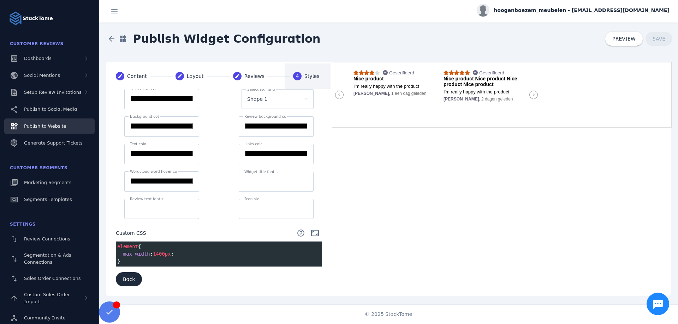
scroll to position [0, 0]
click at [633, 35] on span at bounding box center [623, 38] width 37 height 17
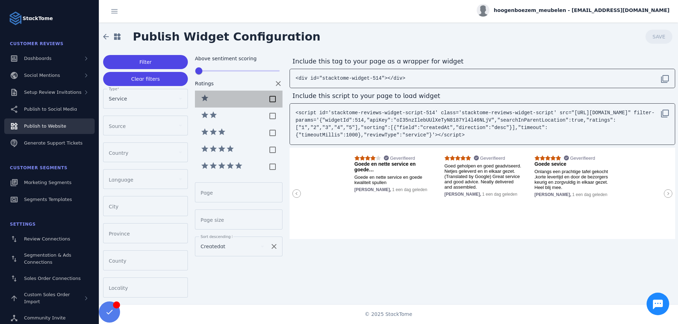
click at [271, 98] on div at bounding box center [272, 99] width 14 height 14
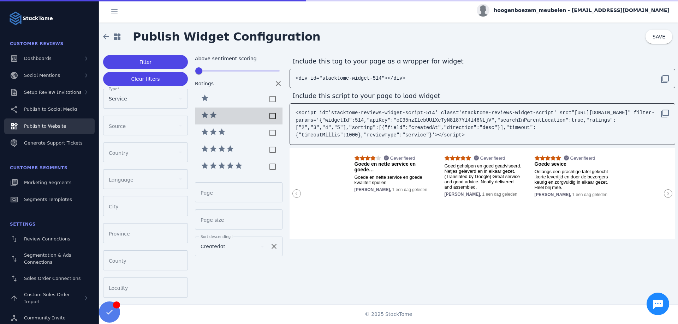
click at [271, 119] on div at bounding box center [272, 116] width 14 height 14
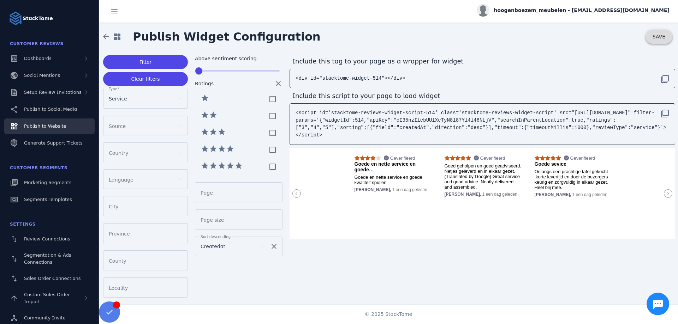
click at [660, 36] on span "SAVE" at bounding box center [658, 37] width 13 height 6
